Goal: Information Seeking & Learning: Find specific fact

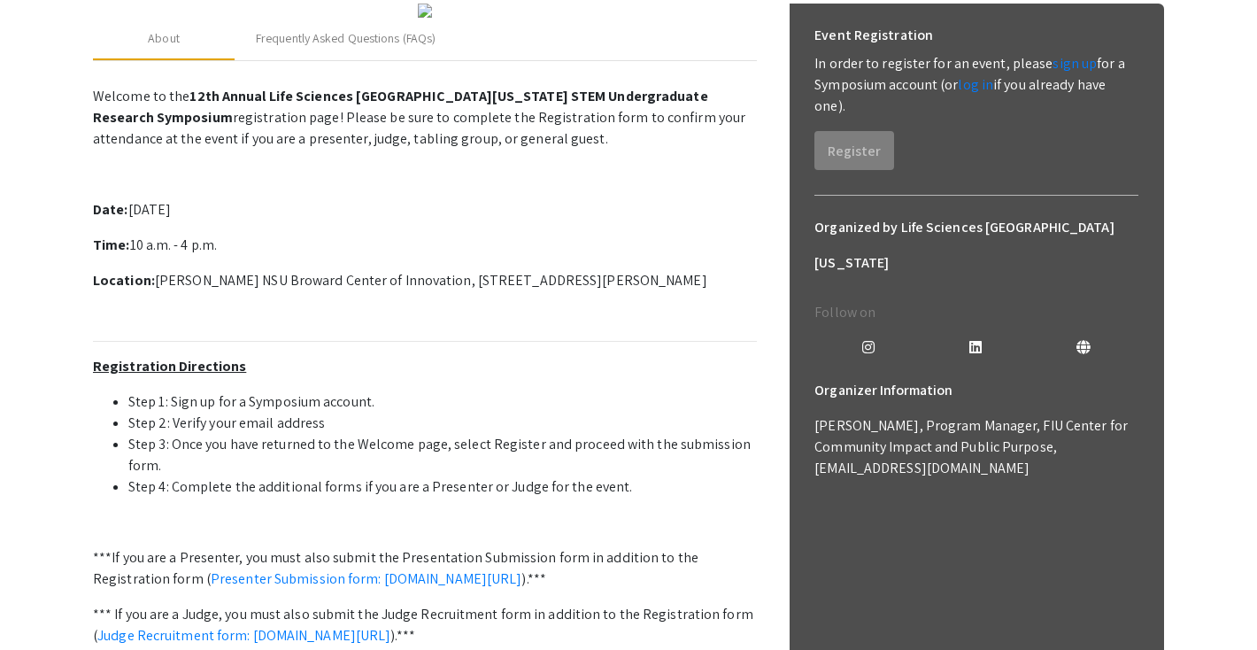
scroll to position [273, 0]
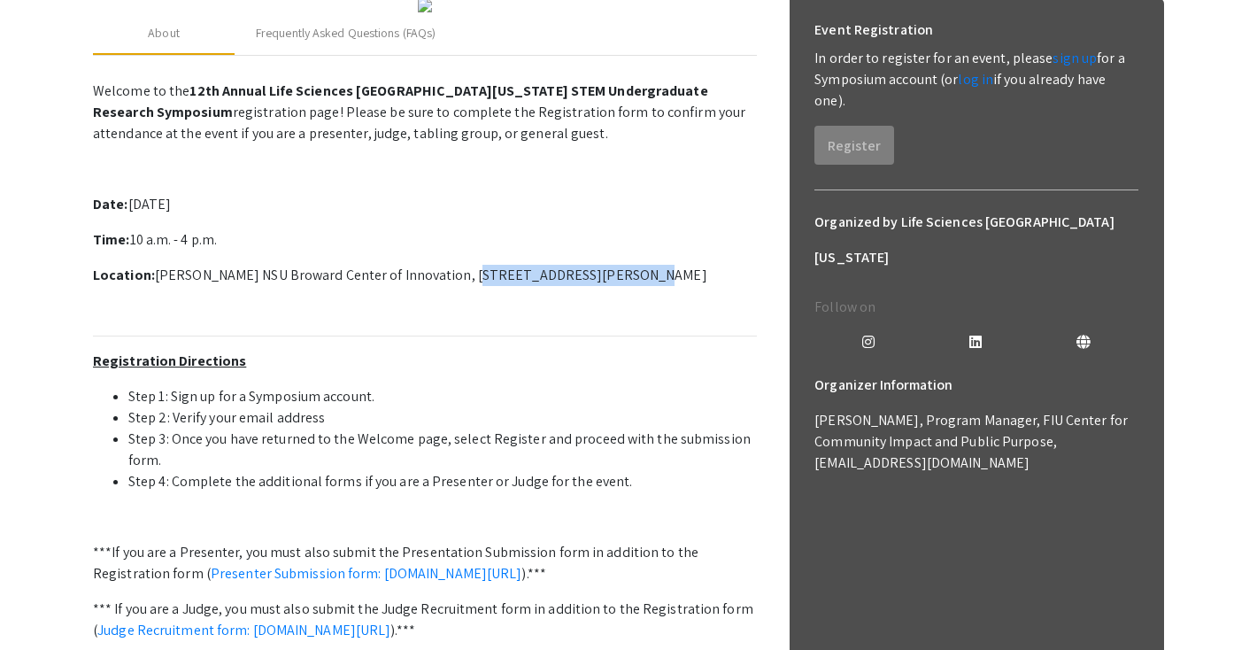
drag, startPoint x: 449, startPoint y: 436, endPoint x: 590, endPoint y: 433, distance: 141.7
click at [590, 286] on p "Location: [PERSON_NAME] NSU Broward Center of Innovation, [STREET_ADDRESS][PERS…" at bounding box center [425, 275] width 664 height 21
copy p "[STREET_ADDRESS][PERSON_NAME]"
click at [371, 351] on p "Welcome to the 12th Annual Life Sciences [GEOGRAPHIC_DATA][US_STATE] STEM Under…" at bounding box center [425, 392] width 664 height 638
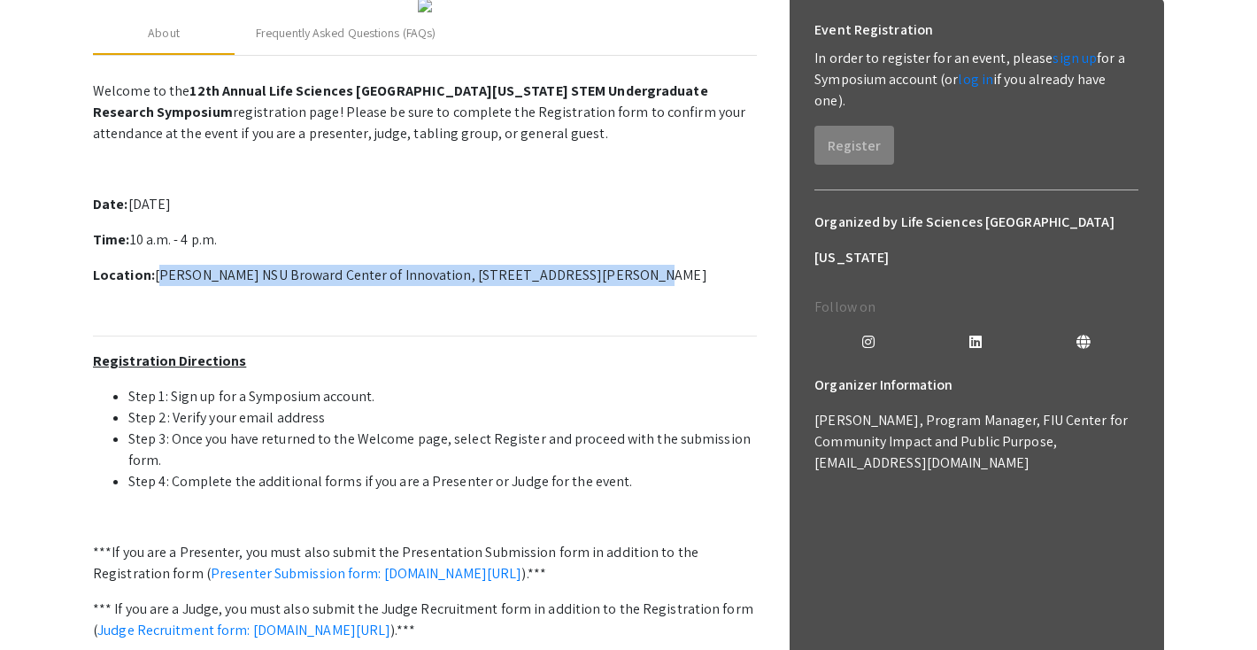
drag, startPoint x: 153, startPoint y: 436, endPoint x: 590, endPoint y: 432, distance: 436.4
click at [590, 286] on p "Location: [PERSON_NAME] NSU Broward Center of Innovation, [STREET_ADDRESS][PERS…" at bounding box center [425, 275] width 664 height 21
copy p "[PERSON_NAME] NSU Broward Center of Innovation, [STREET_ADDRESS][PERSON_NAME]"
